Goal: Task Accomplishment & Management: Complete application form

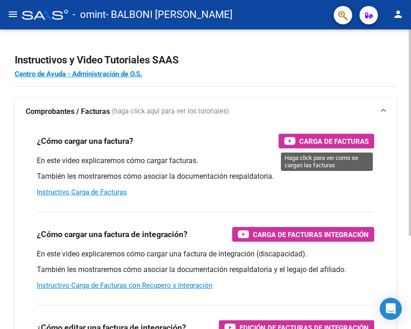
click at [310, 141] on span "Carga de Facturas" at bounding box center [333, 141] width 69 height 11
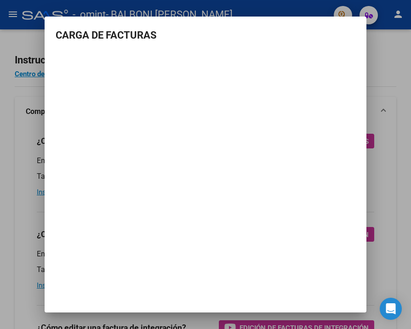
click at [385, 73] on div at bounding box center [205, 164] width 411 height 329
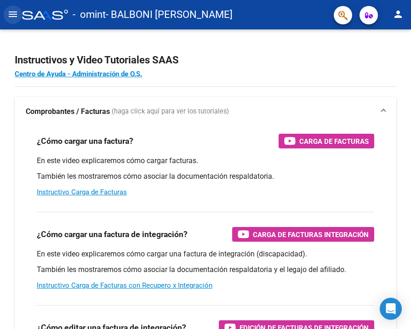
click at [13, 11] on mat-icon "menu" at bounding box center [12, 14] width 11 height 11
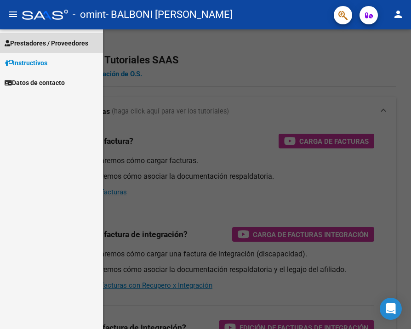
click at [45, 43] on span "Prestadores / Proveedores" at bounding box center [47, 43] width 84 height 10
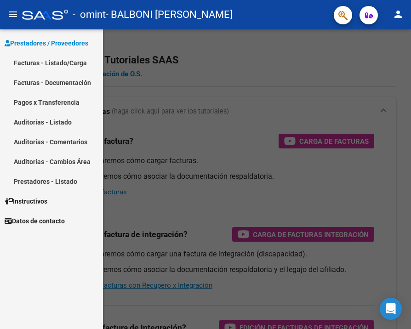
click at [48, 82] on link "Facturas - Documentación" at bounding box center [51, 83] width 103 height 20
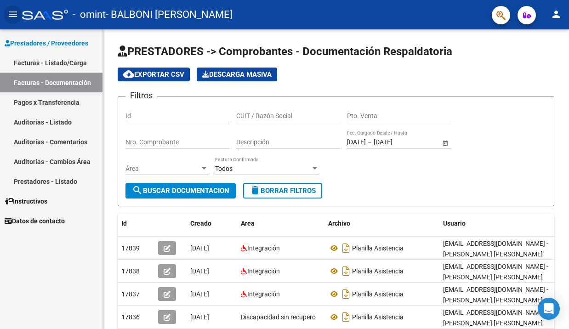
click at [81, 63] on link "Facturas - Listado/Carga" at bounding box center [51, 63] width 103 height 20
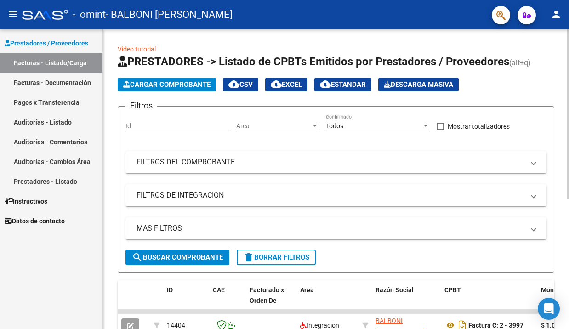
click at [179, 86] on span "Cargar Comprobante" at bounding box center [166, 84] width 87 height 8
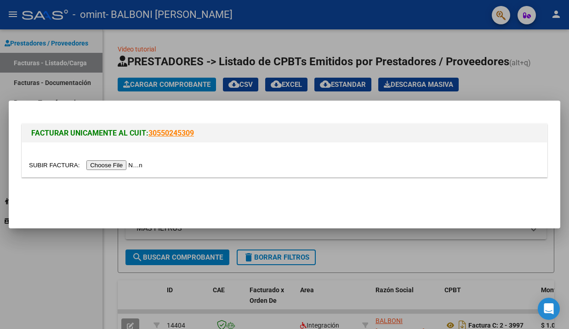
click at [58, 162] on input "file" at bounding box center [87, 166] width 116 height 10
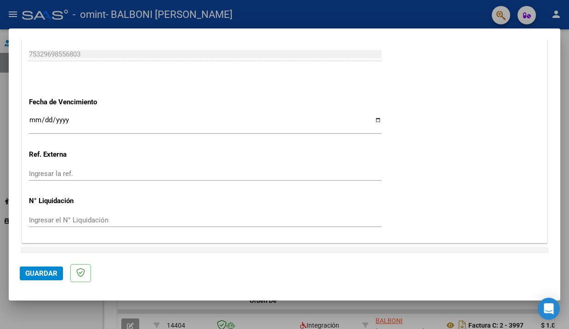
scroll to position [595, 0]
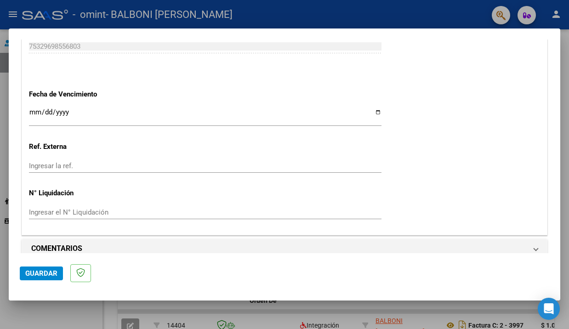
click at [50, 270] on span "Guardar" at bounding box center [41, 274] width 32 height 8
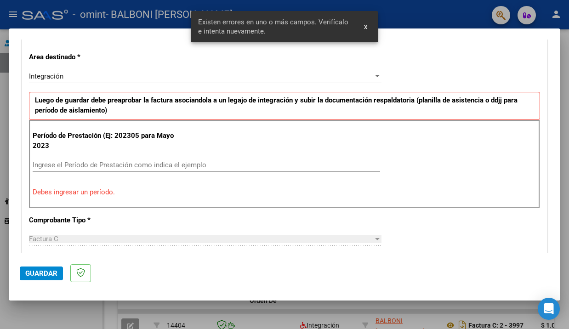
scroll to position [187, 0]
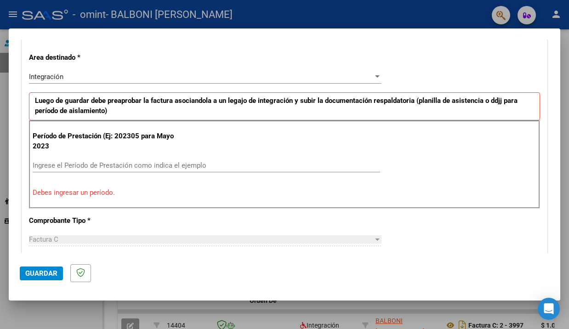
click at [200, 80] on div "Integración" at bounding box center [201, 77] width 345 height 8
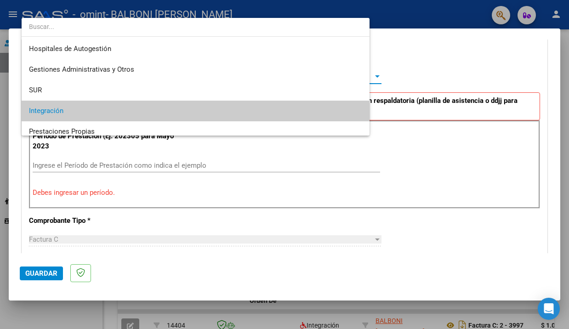
scroll to position [34, 0]
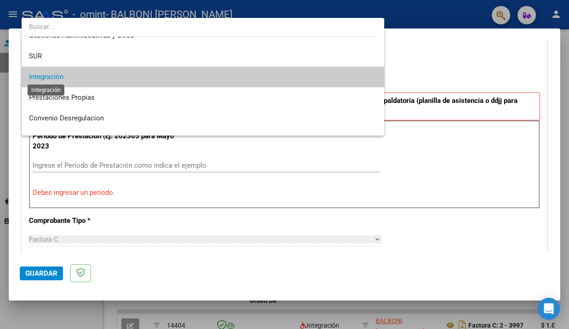
click at [52, 78] on span "Integración" at bounding box center [46, 77] width 34 height 8
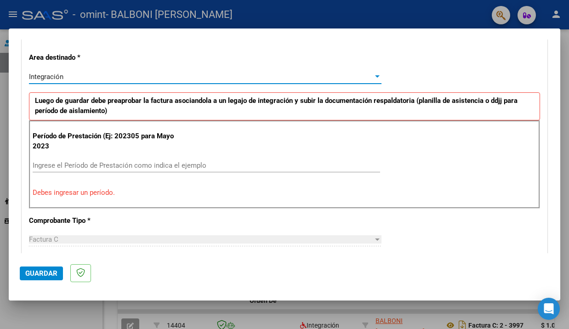
click at [82, 164] on input "Ingrese el Período de Prestación como indica el ejemplo" at bounding box center [207, 165] width 348 height 8
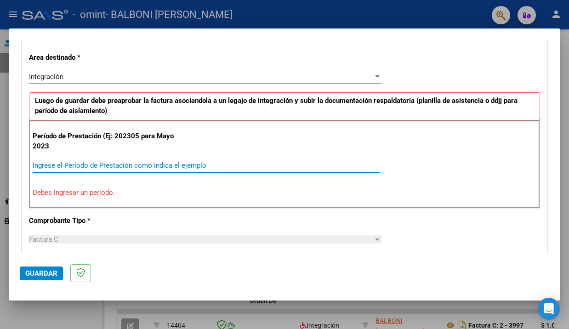
type input "2"
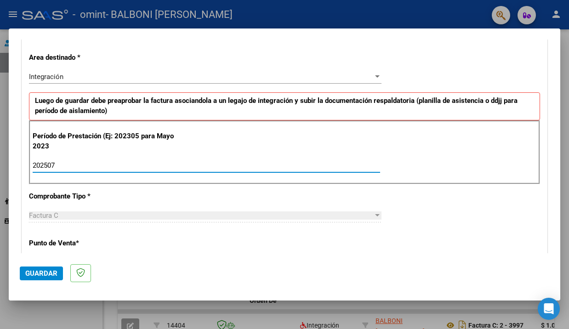
type input "202507"
click at [233, 196] on div "CUIT * 20-25826814-9 Ingresar CUIT ANALISIS PRESTADOR Area destinado * Integrac…" at bounding box center [284, 305] width 525 height 675
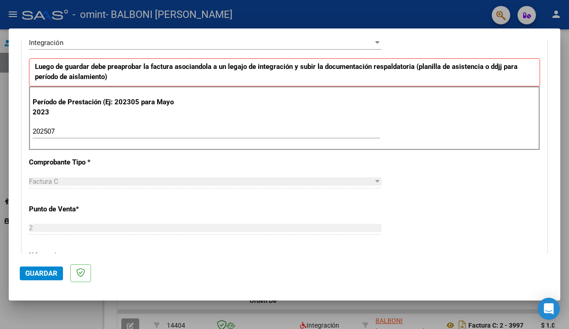
scroll to position [232, 0]
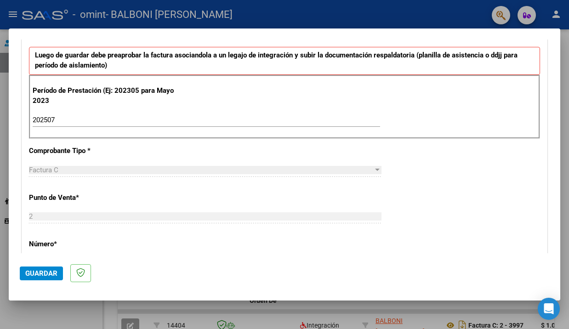
click at [43, 274] on span "Guardar" at bounding box center [41, 274] width 32 height 8
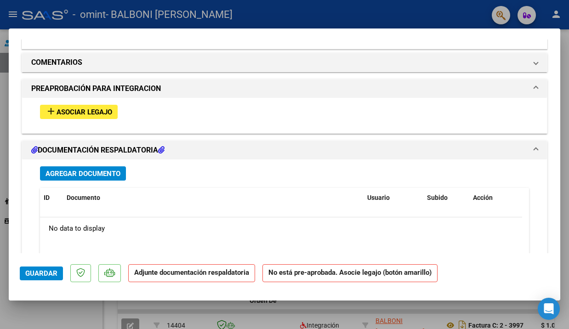
scroll to position [793, 0]
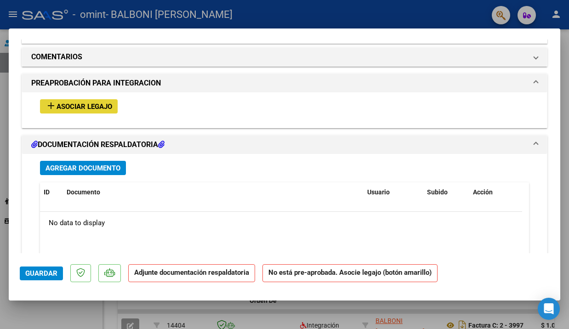
click at [103, 103] on span "Asociar Legajo" at bounding box center [85, 107] width 56 height 8
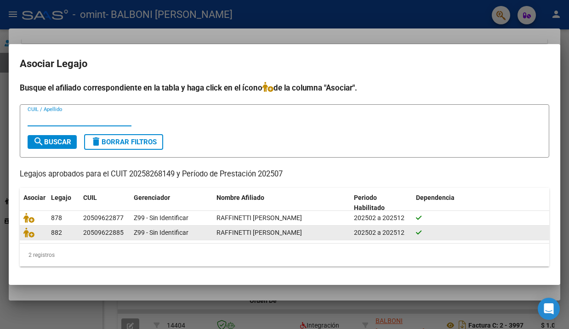
click at [257, 234] on span "RAFFINETTI [PERSON_NAME]" at bounding box center [260, 232] width 86 height 7
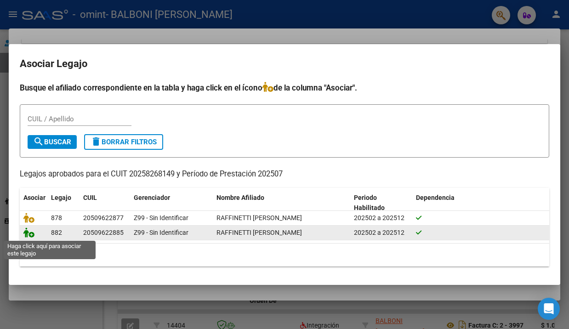
click at [31, 234] on icon at bounding box center [28, 233] width 11 height 10
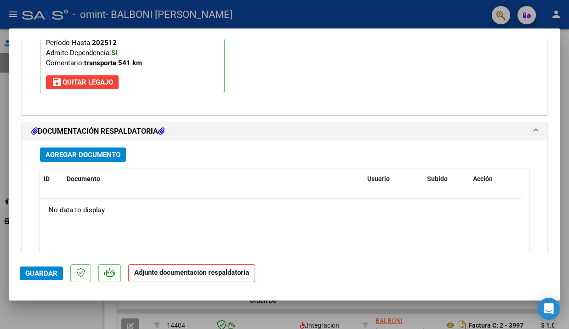
scroll to position [971, 0]
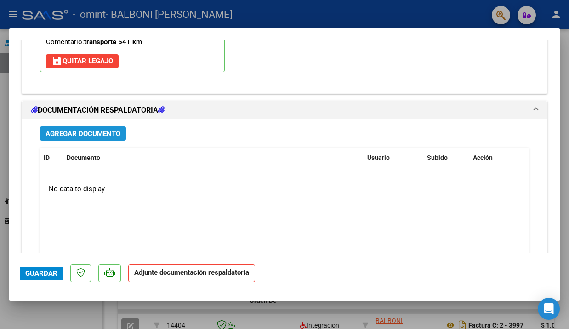
click at [92, 130] on span "Agregar Documento" at bounding box center [83, 134] width 75 height 8
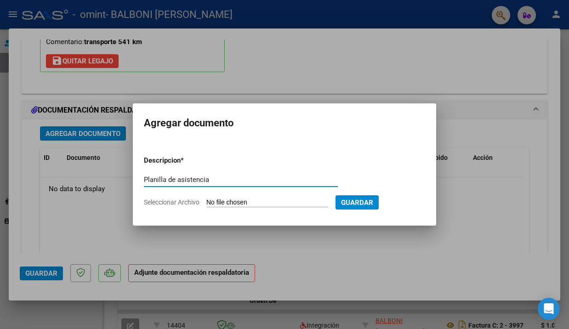
type input "Planilla de asistencia"
click at [236, 201] on input "Seleccionar Archivo" at bounding box center [268, 203] width 122 height 9
type input "C:\fakepath\RAFFINETTI H Asist [DATE].pdf"
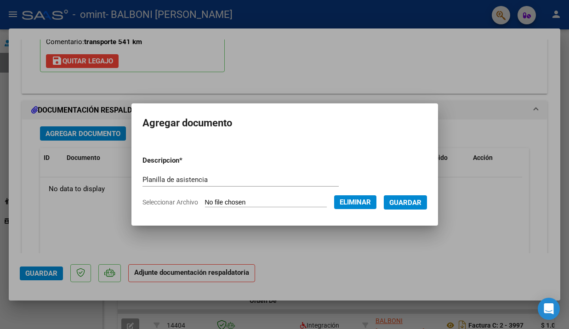
click at [411, 201] on span "Guardar" at bounding box center [406, 203] width 32 height 8
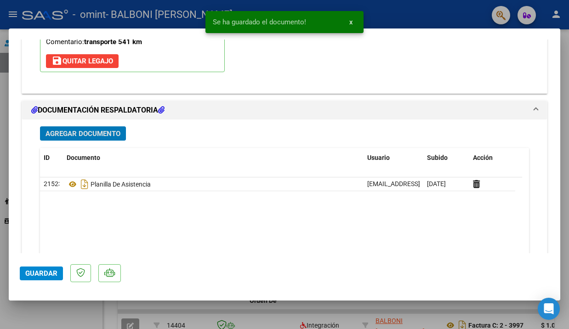
scroll to position [1021, 0]
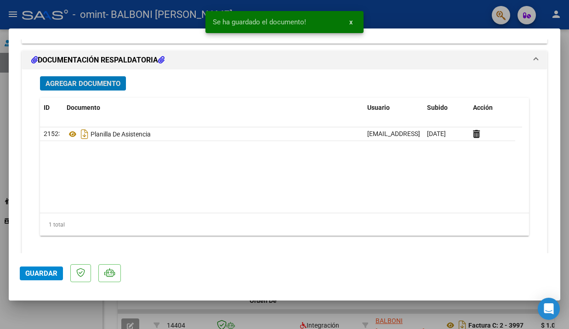
click at [48, 275] on span "Guardar" at bounding box center [41, 274] width 32 height 8
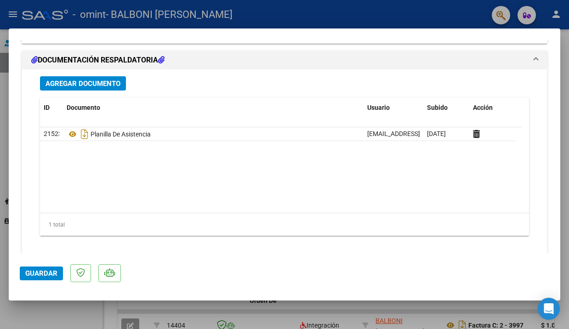
click at [37, 274] on span "Guardar" at bounding box center [41, 274] width 32 height 8
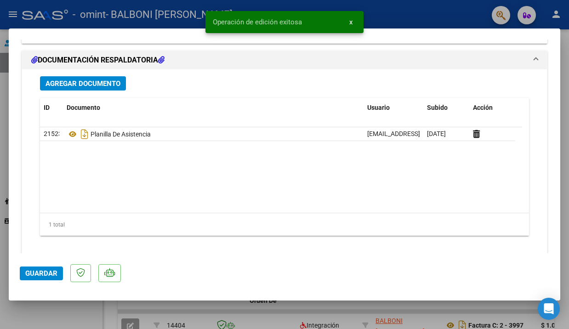
click at [87, 304] on div at bounding box center [284, 164] width 569 height 329
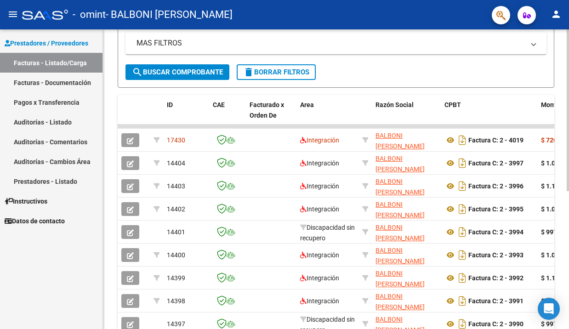
scroll to position [186, 0]
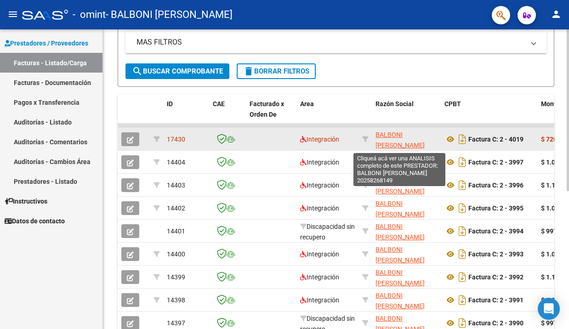
click at [411, 135] on span "BALBONI [PERSON_NAME]" at bounding box center [400, 140] width 49 height 18
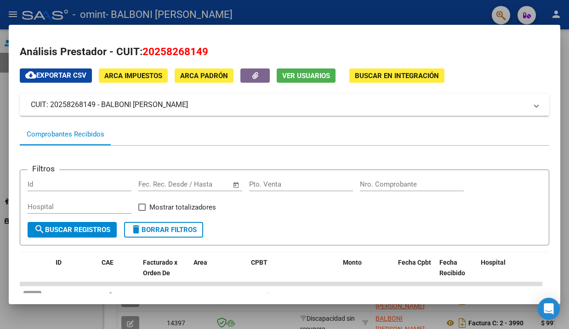
click at [38, 315] on div at bounding box center [284, 164] width 569 height 329
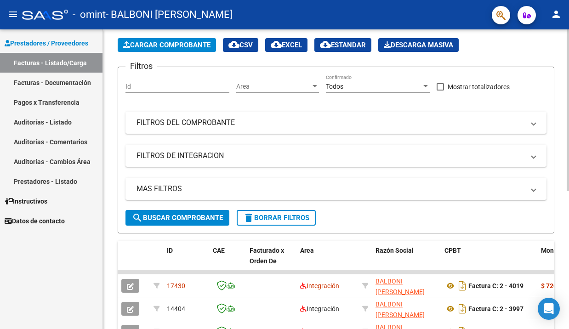
scroll to position [21, 0]
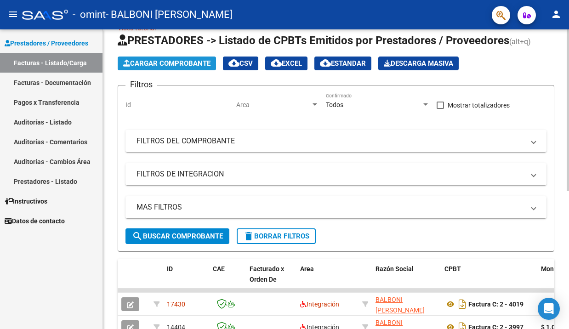
click at [208, 62] on span "Cargar Comprobante" at bounding box center [166, 63] width 87 height 8
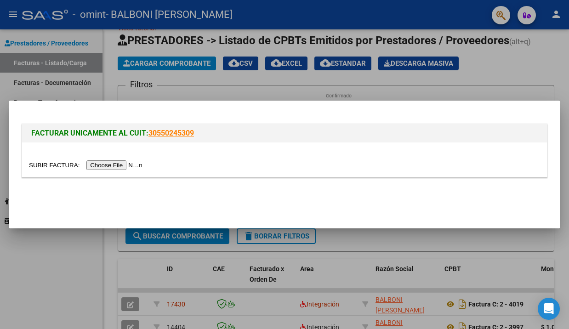
click at [54, 164] on input "file" at bounding box center [87, 166] width 116 height 10
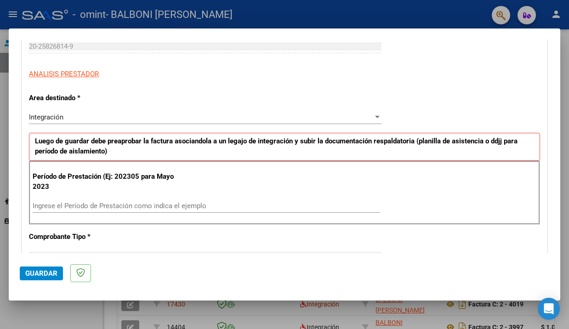
scroll to position [152, 0]
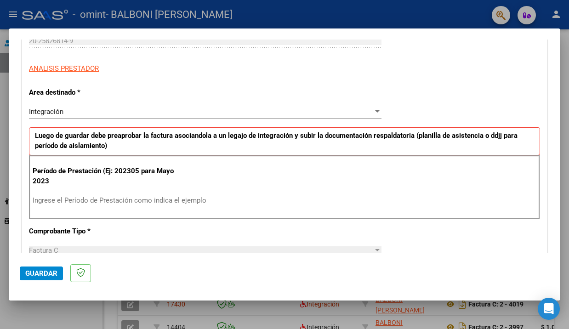
click at [175, 197] on input "Ingrese el Período de Prestación como indica el ejemplo" at bounding box center [207, 200] width 348 height 8
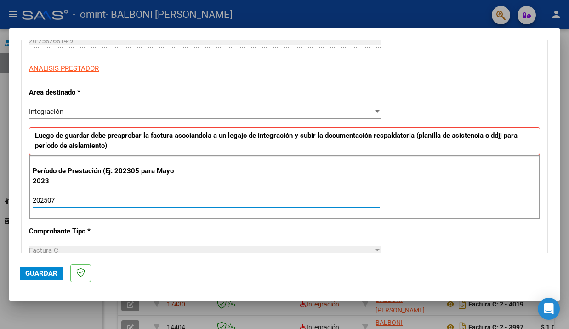
type input "202507"
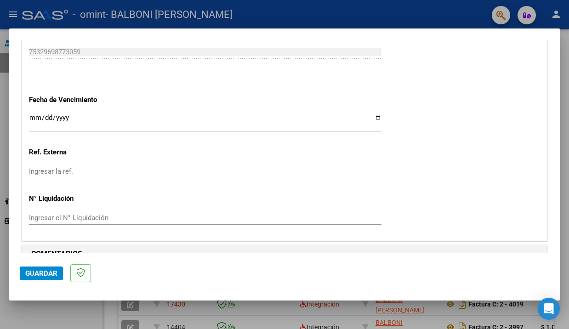
scroll to position [595, 0]
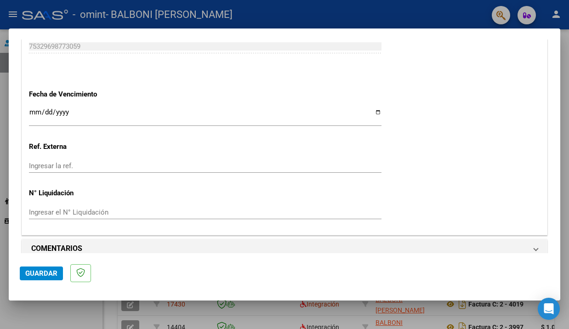
click at [46, 272] on span "Guardar" at bounding box center [41, 274] width 32 height 8
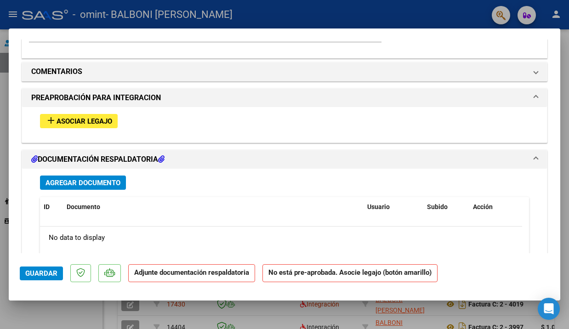
scroll to position [779, 0]
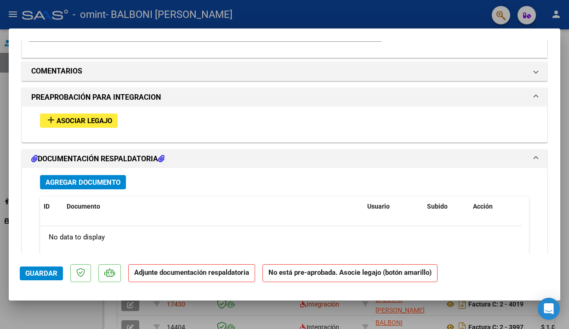
click at [104, 117] on span "Asociar Legajo" at bounding box center [85, 121] width 56 height 8
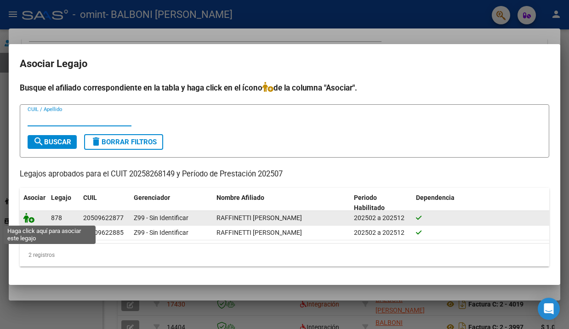
click at [28, 218] on icon at bounding box center [28, 218] width 11 height 10
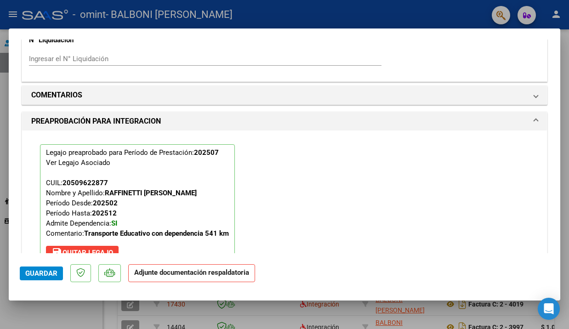
scroll to position [1021, 0]
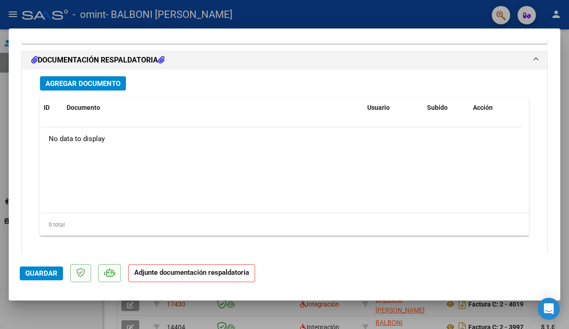
click at [102, 80] on span "Agregar Documento" at bounding box center [83, 84] width 75 height 8
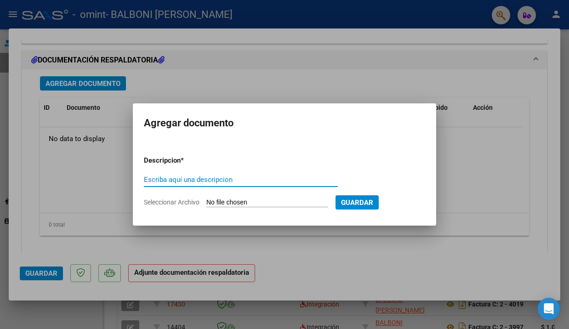
click at [172, 178] on input "Escriba aquí una descripcion" at bounding box center [241, 180] width 194 height 8
paste input "20258268149"
type input "20258268149"
click at [230, 199] on input "Seleccionar Archivo" at bounding box center [268, 203] width 122 height 9
type input "C:\fakepath\RAFFINETTI A Asist [DATE].pdf"
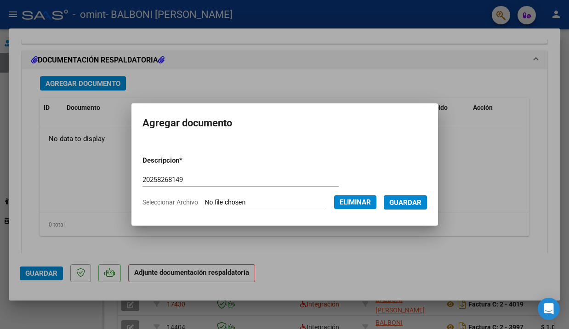
click at [411, 202] on span "Guardar" at bounding box center [406, 203] width 32 height 8
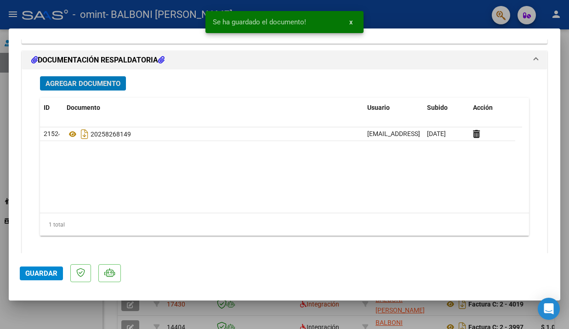
click at [48, 272] on span "Guardar" at bounding box center [41, 274] width 32 height 8
click at [52, 309] on div at bounding box center [284, 164] width 569 height 329
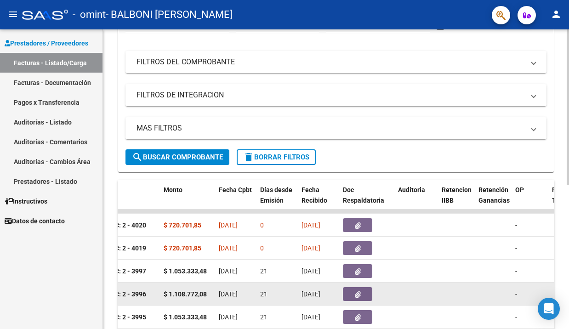
scroll to position [0, 0]
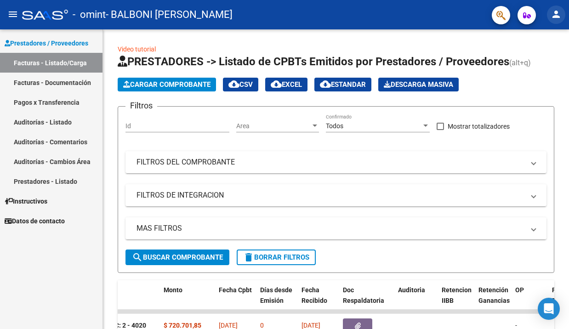
click at [411, 16] on mat-icon "person" at bounding box center [556, 14] width 11 height 11
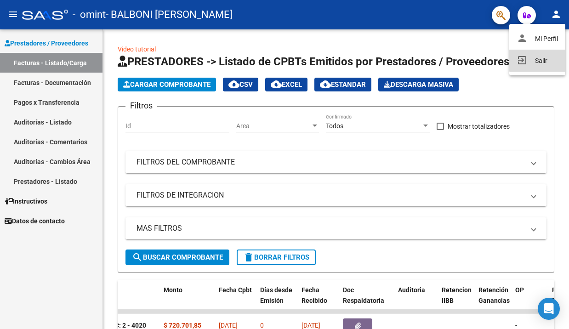
click at [411, 58] on button "exit_to_app Salir" at bounding box center [538, 61] width 56 height 22
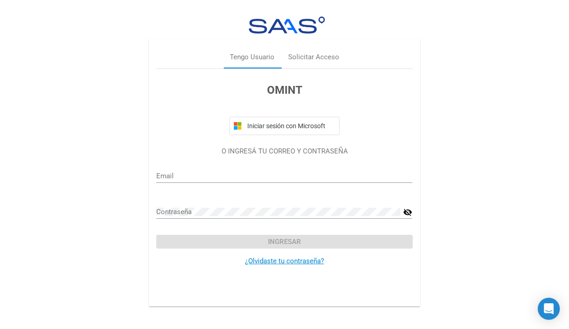
type input "[EMAIL_ADDRESS][DOMAIN_NAME]"
